Goal: Task Accomplishment & Management: Manage account settings

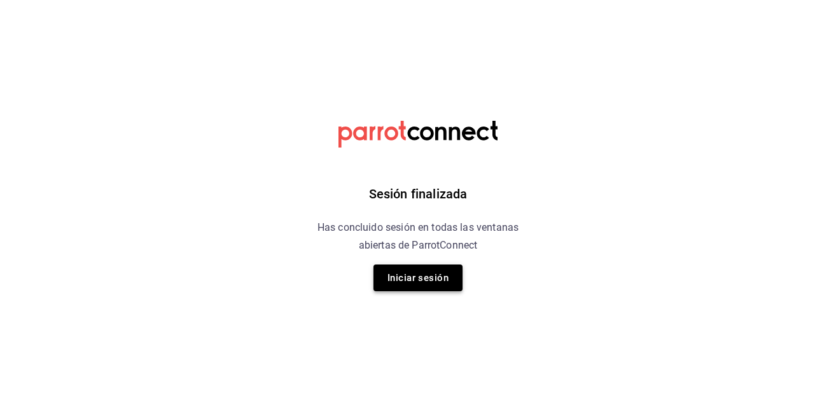
click at [406, 281] on button "Iniciar sesión" at bounding box center [417, 278] width 89 height 27
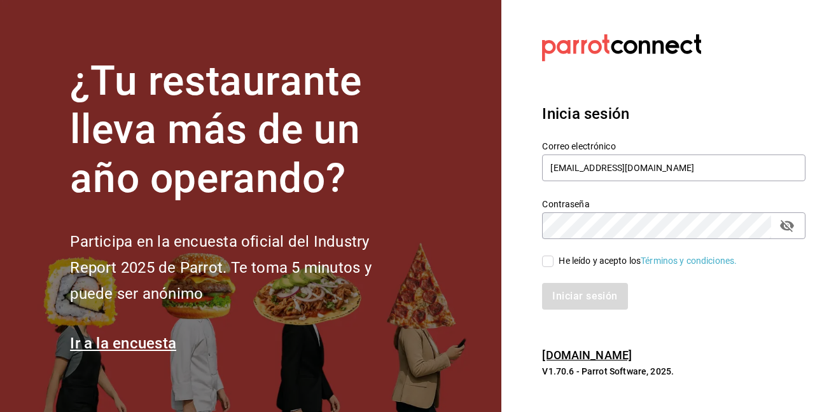
click at [548, 261] on input "He leído y acepto los Términos y condiciones." at bounding box center [547, 261] width 11 height 11
checkbox input "true"
click at [566, 290] on button "Iniciar sesión" at bounding box center [585, 296] width 86 height 27
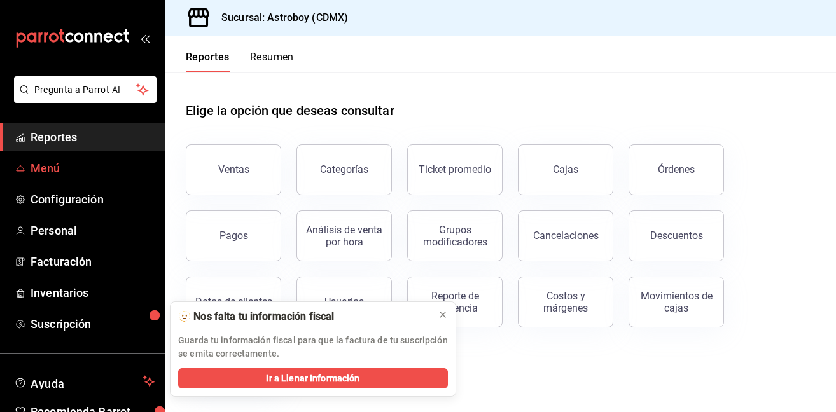
click at [59, 173] on span "Menú" at bounding box center [93, 168] width 124 height 17
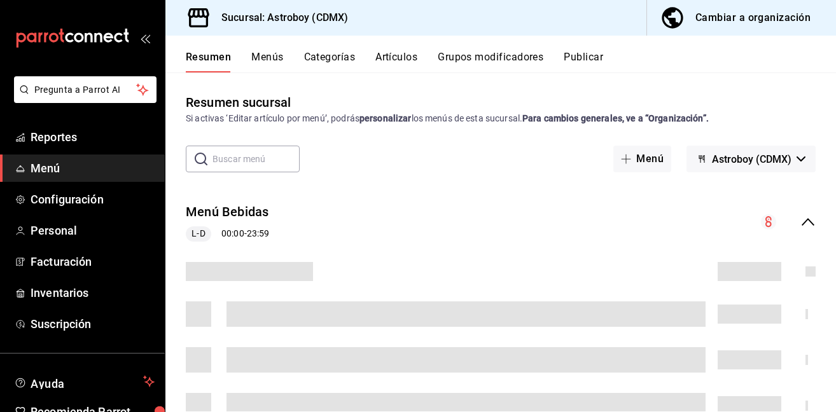
click at [391, 59] on button "Artículos" at bounding box center [396, 62] width 42 height 22
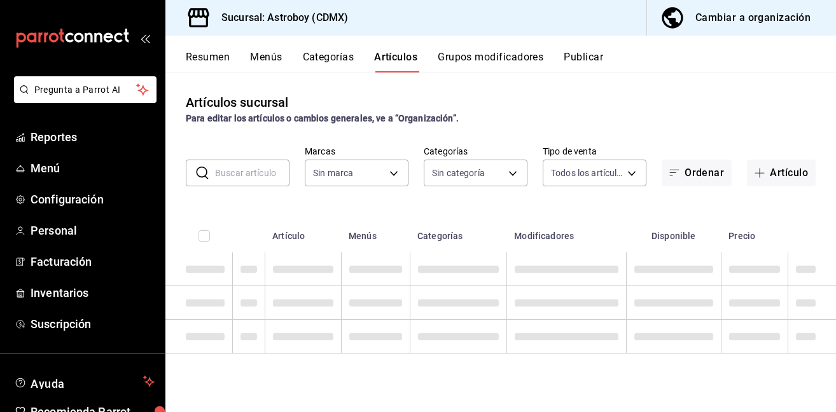
type input "c35c8f6d-19ea-4b1f-88e5-75197b530b16"
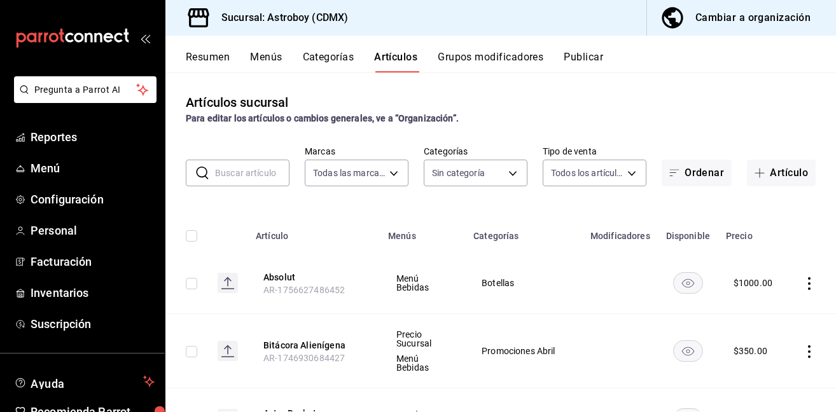
type input "79d42480-7791-4fc3-818f-df9928624ea9,94c32e7c-de73-4e1f-8dbf-98bebc0ffb2e,fad23…"
click at [783, 178] on button "Artículo" at bounding box center [781, 173] width 69 height 27
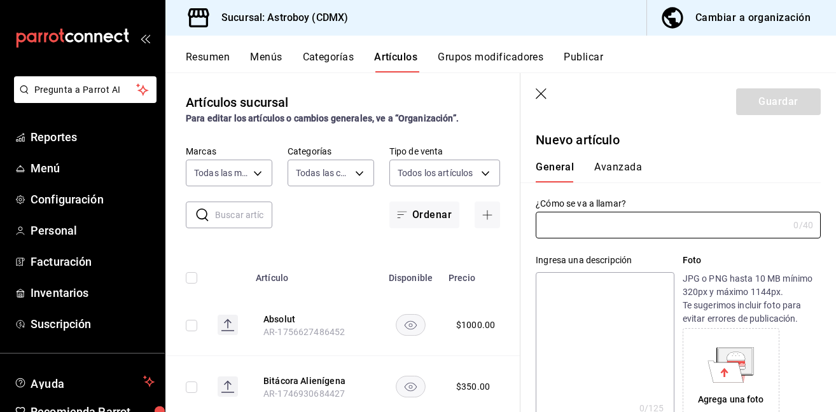
click at [539, 95] on icon "button" at bounding box center [541, 93] width 11 height 11
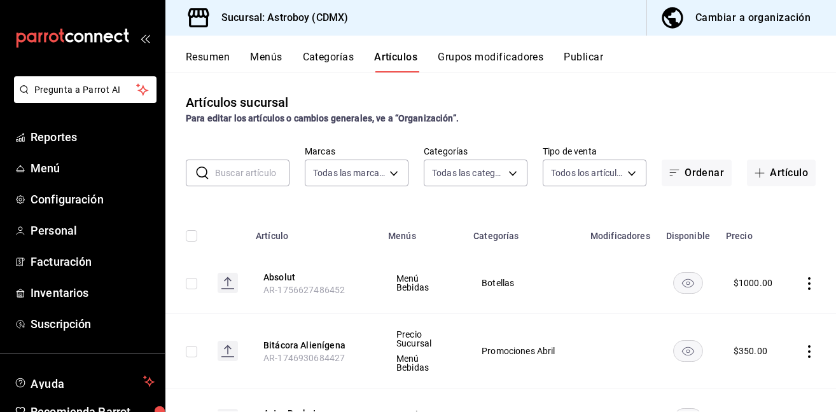
click at [232, 170] on input "text" at bounding box center [252, 172] width 74 height 25
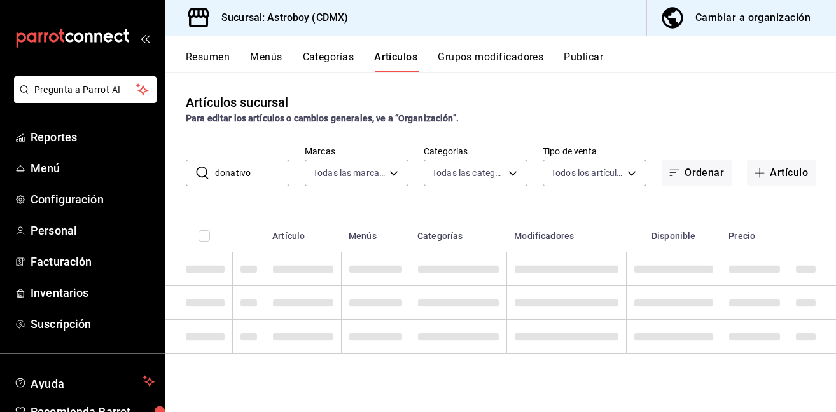
type input "donativo"
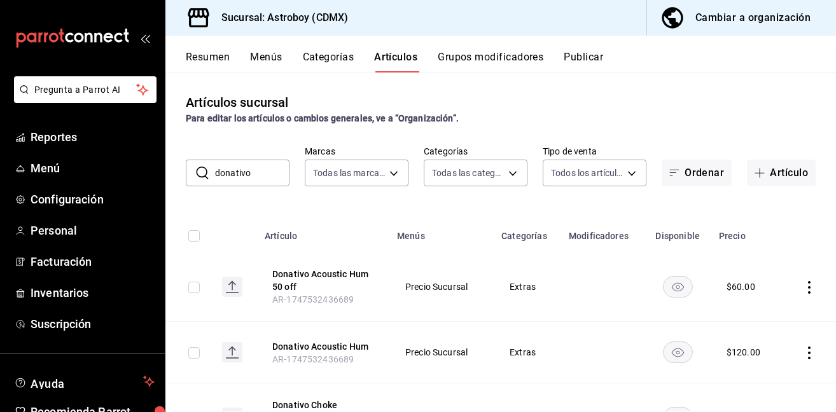
click at [801, 282] on td at bounding box center [808, 287] width 53 height 69
click at [806, 284] on icon "actions" at bounding box center [809, 287] width 13 height 13
click at [771, 315] on span "Editar" at bounding box center [770, 316] width 33 height 13
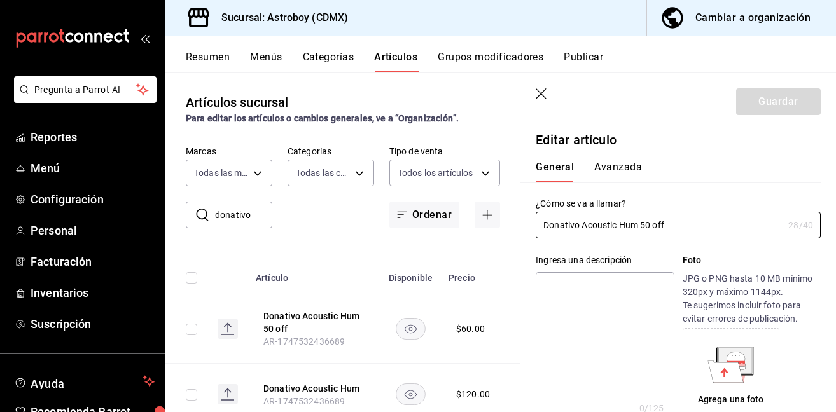
type input "$60.00"
drag, startPoint x: 674, startPoint y: 226, endPoint x: 620, endPoint y: 226, distance: 54.1
click at [620, 226] on input "Donativo Acoustic Hum 50 off" at bounding box center [659, 224] width 247 height 25
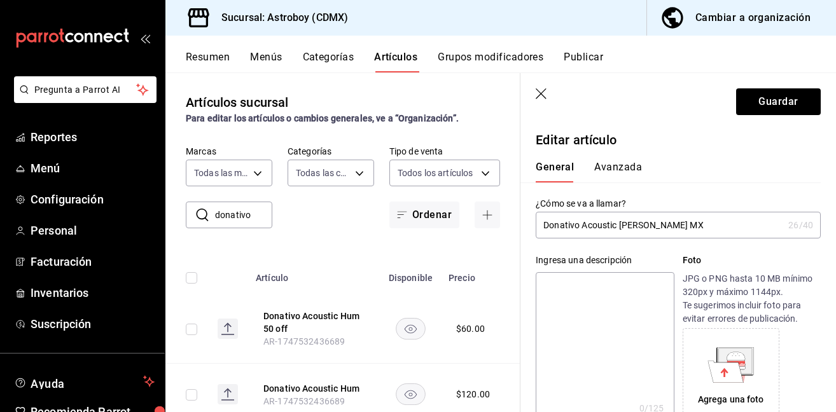
click at [609, 230] on input "Donativo Acoustic [PERSON_NAME] MX" at bounding box center [659, 224] width 247 height 25
click at [600, 223] on input "Donativo Acoustic [PERSON_NAME] MX" at bounding box center [659, 224] width 247 height 25
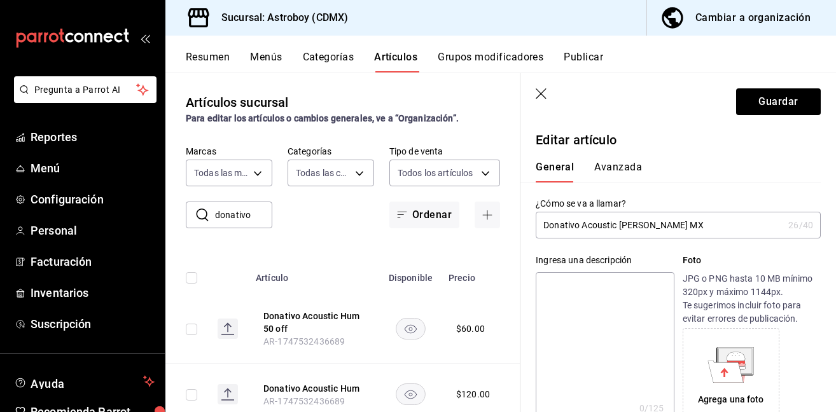
click at [600, 223] on input "Donativo Acoustic [PERSON_NAME] MX" at bounding box center [659, 224] width 247 height 25
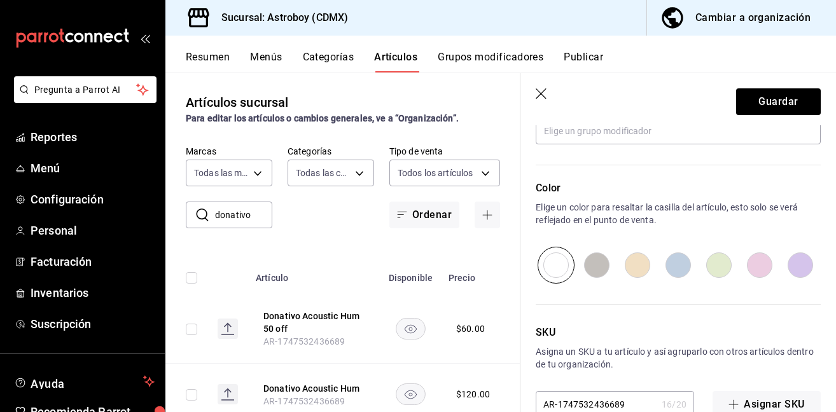
scroll to position [647, 0]
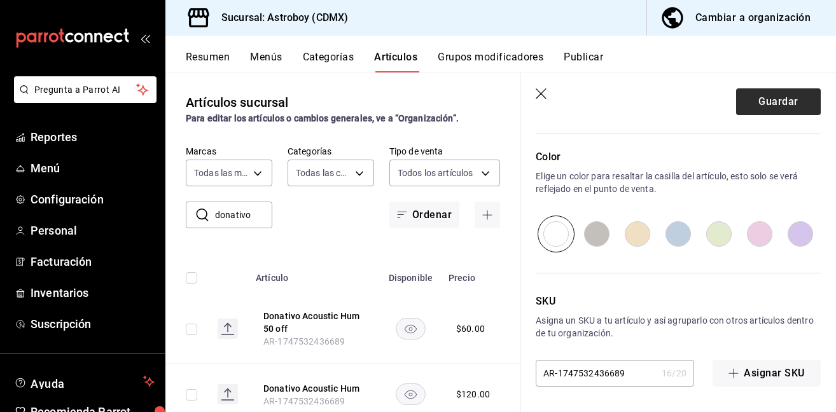
type input "Donativo [PERSON_NAME] MX"
click at [778, 98] on button "Guardar" at bounding box center [778, 101] width 85 height 27
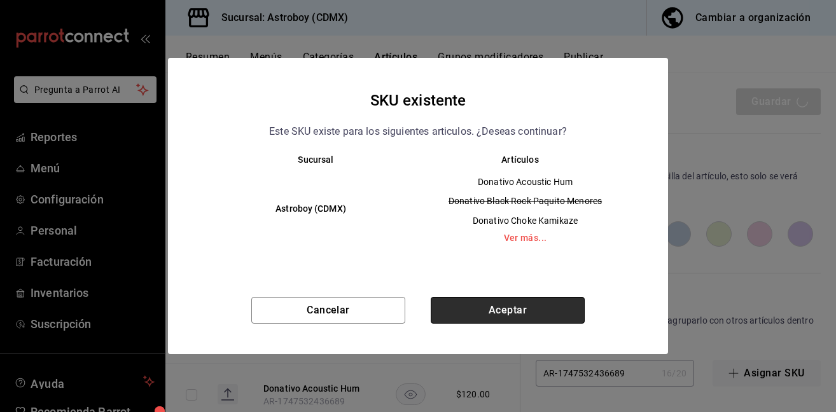
click at [529, 305] on button "Aceptar" at bounding box center [508, 310] width 154 height 27
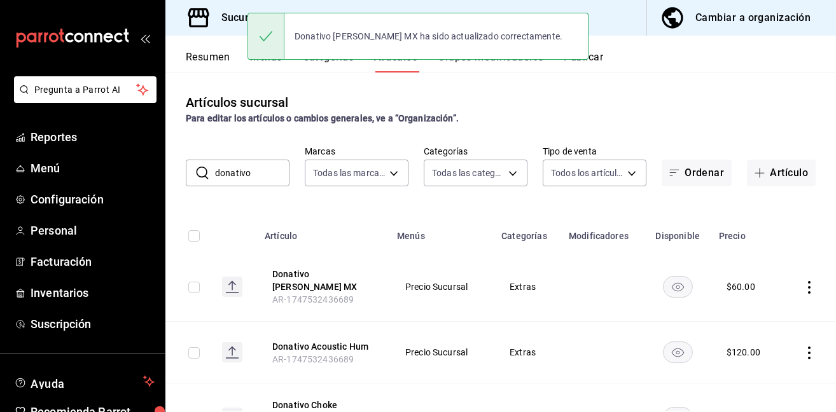
scroll to position [64, 0]
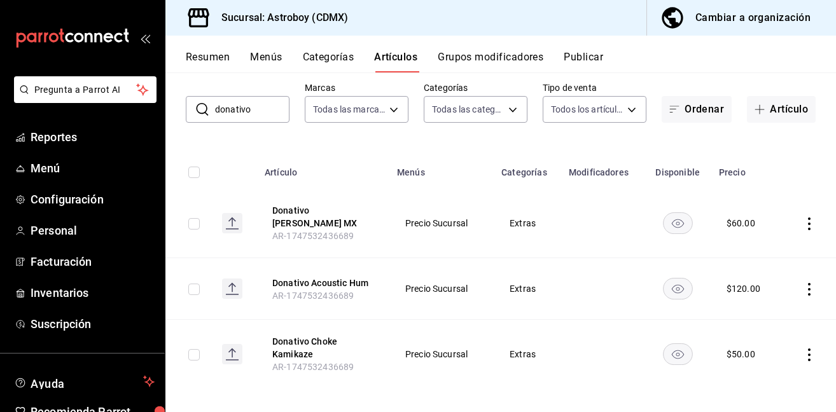
click at [682, 285] on icon "availability-product" at bounding box center [677, 289] width 12 height 9
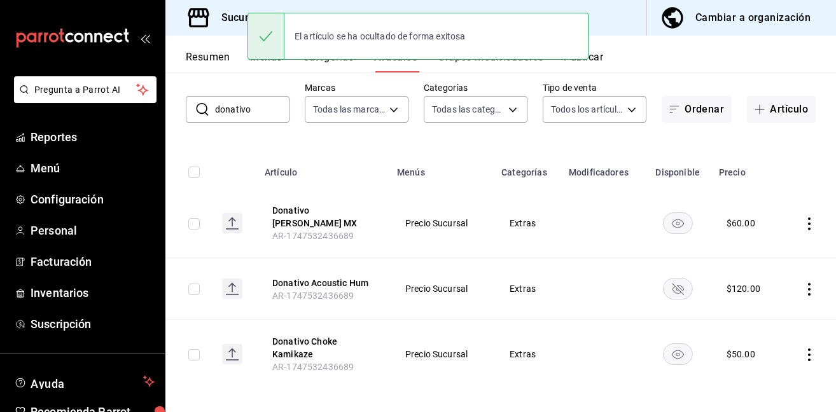
click at [680, 344] on rect "availability-product" at bounding box center [677, 354] width 29 height 21
